Goal: Navigation & Orientation: Understand site structure

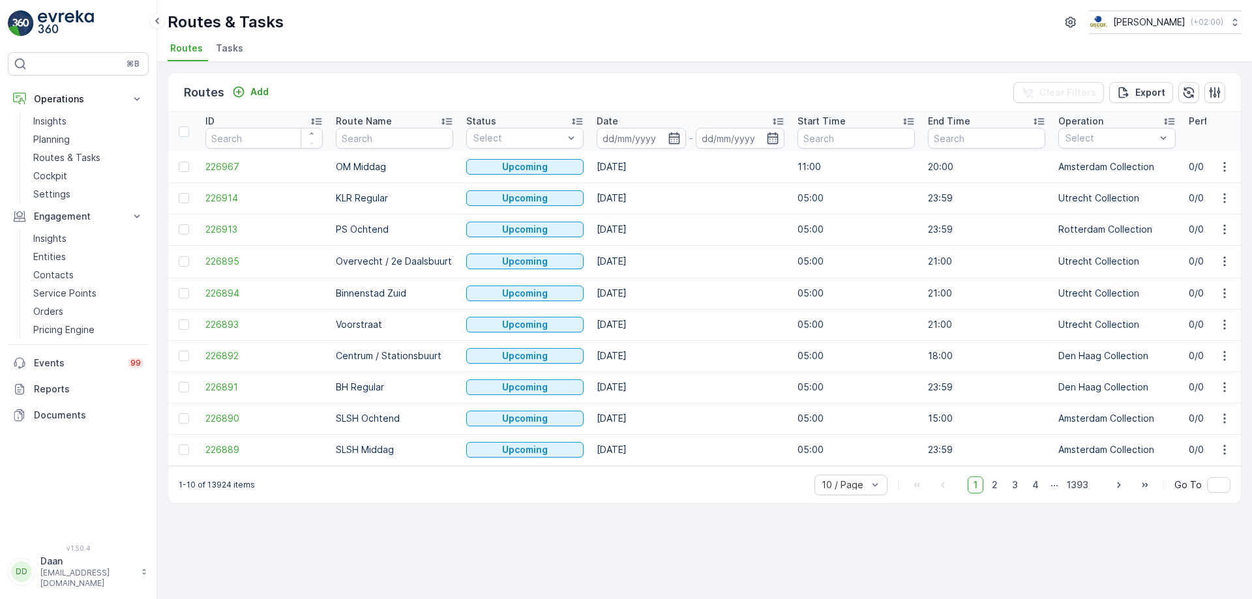
click at [84, 20] on img at bounding box center [66, 23] width 56 height 26
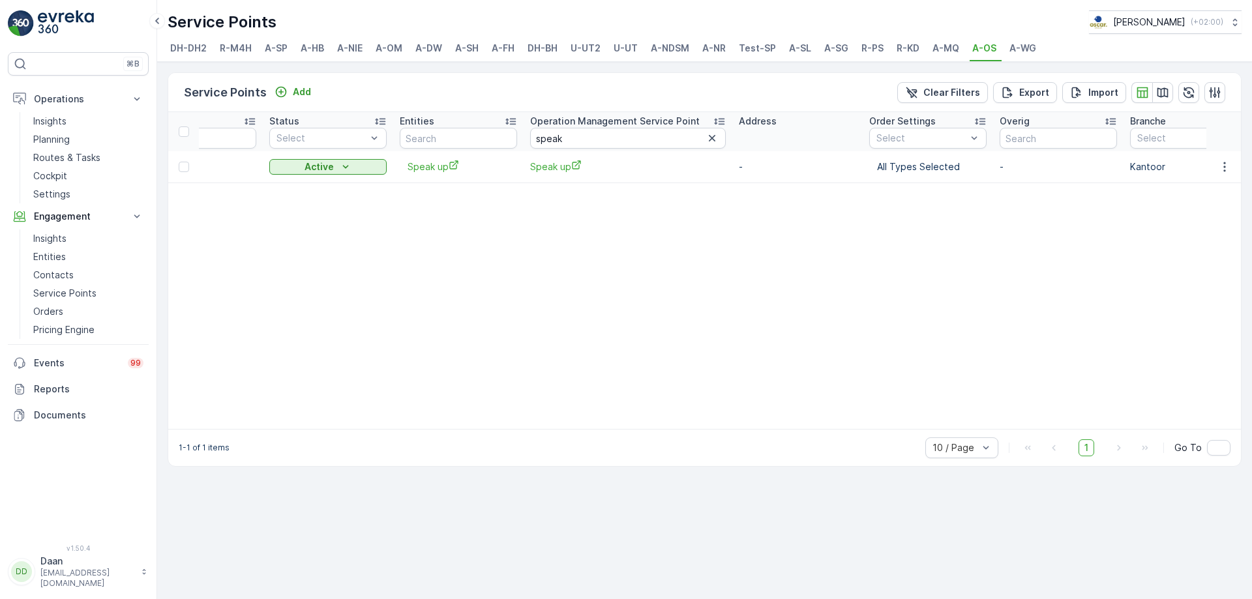
drag, startPoint x: 428, startPoint y: 448, endPoint x: 352, endPoint y: 404, distance: 87.9
drag, startPoint x: 389, startPoint y: 436, endPoint x: 512, endPoint y: 451, distance: 124.3
click at [620, 474] on div "Service Points Add Clear Filters Export Import Name Status Select Entities Oper…" at bounding box center [704, 330] width 1095 height 537
click at [38, 30] on img at bounding box center [66, 23] width 56 height 26
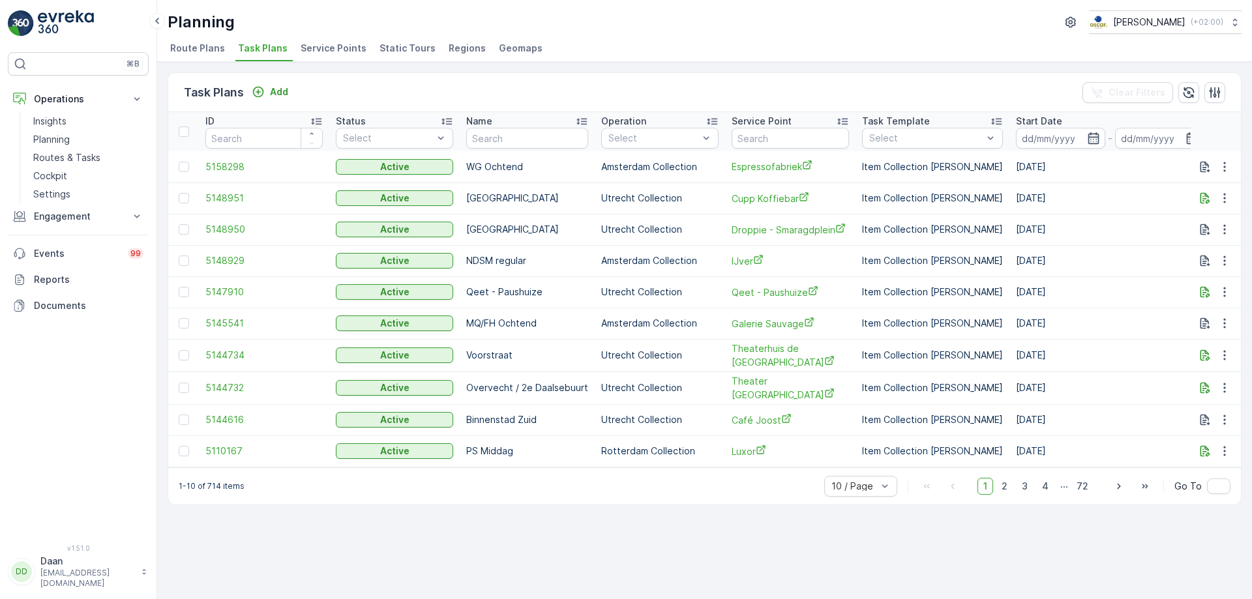
click at [83, 18] on img at bounding box center [66, 23] width 56 height 26
